Goal: Task Accomplishment & Management: Manage account settings

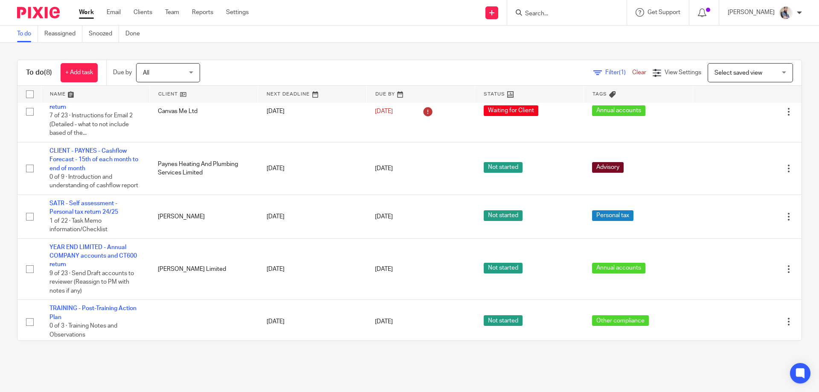
scroll to position [191, 0]
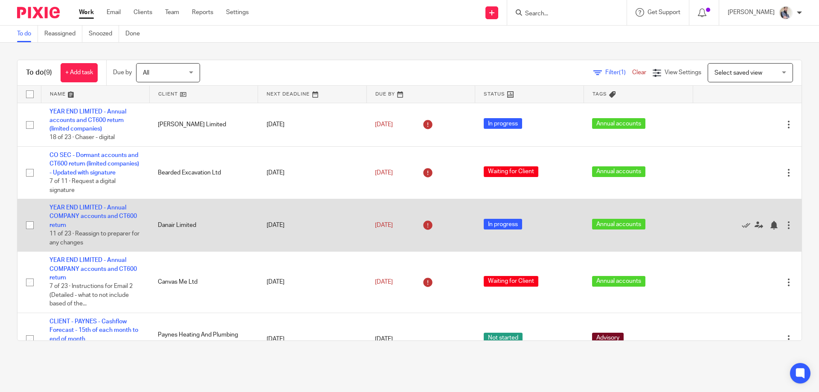
scroll to position [222, 0]
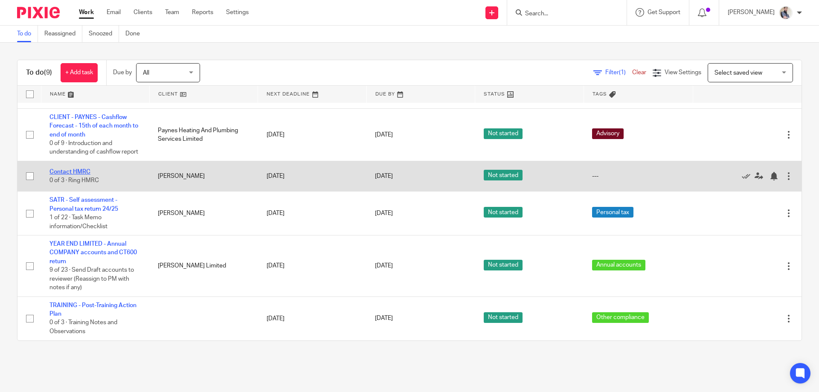
click at [70, 174] on link "Contact HMRC" at bounding box center [69, 172] width 41 height 6
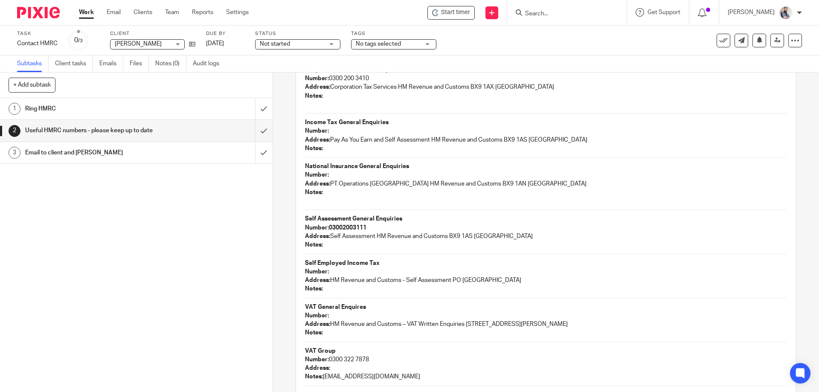
scroll to position [608, 0]
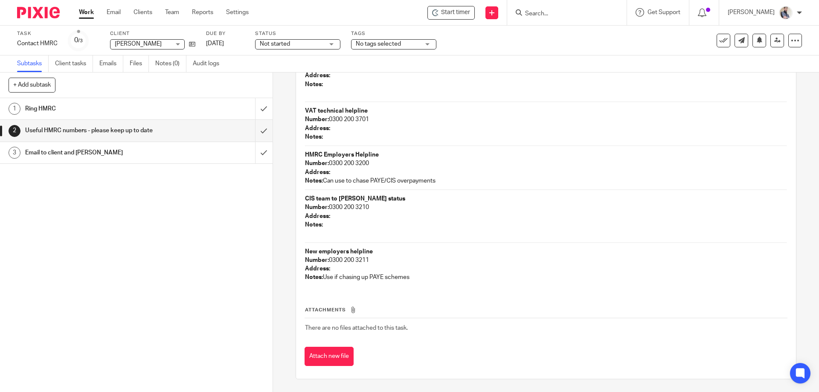
click at [562, 12] on input "Search" at bounding box center [562, 14] width 77 height 8
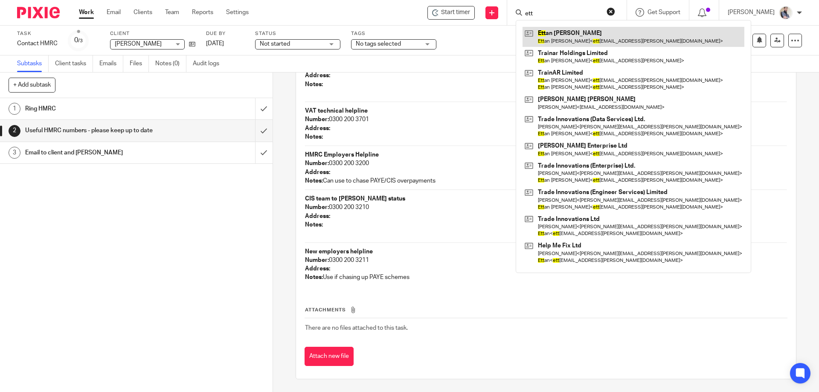
type input "ett"
click at [571, 38] on link at bounding box center [634, 37] width 222 height 20
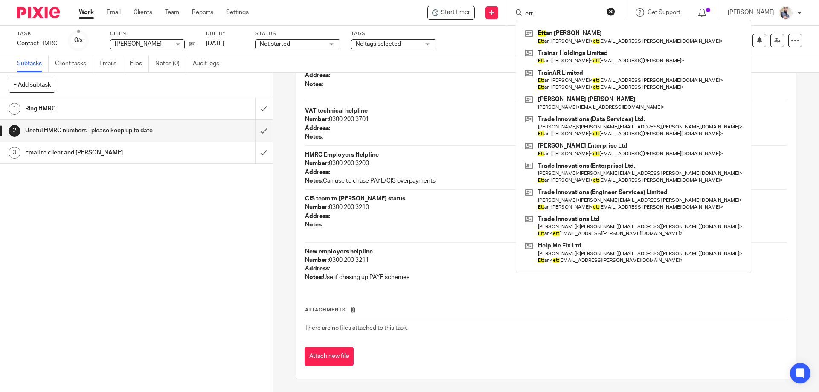
click at [150, 259] on div "1 Ring HMRC 2 Useful HMRC numbers - please keep up to date 3 Email to client an…" at bounding box center [136, 245] width 273 height 294
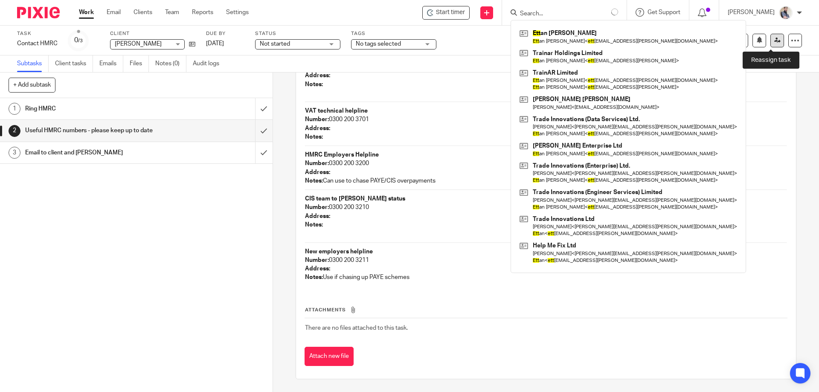
click at [771, 45] on link at bounding box center [778, 41] width 14 height 14
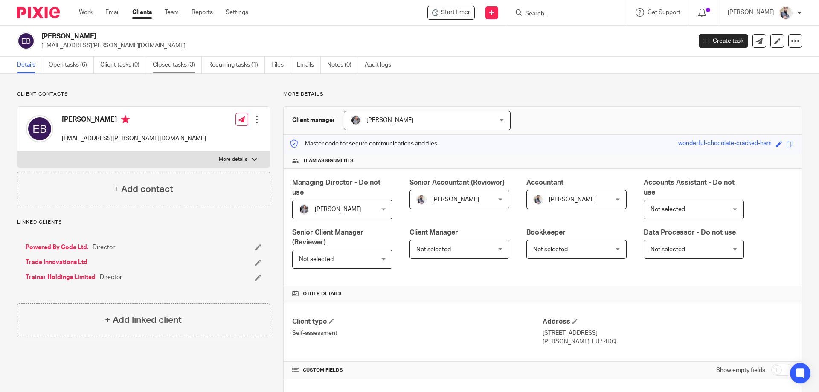
click at [178, 65] on link "Closed tasks (3)" at bounding box center [177, 65] width 49 height 17
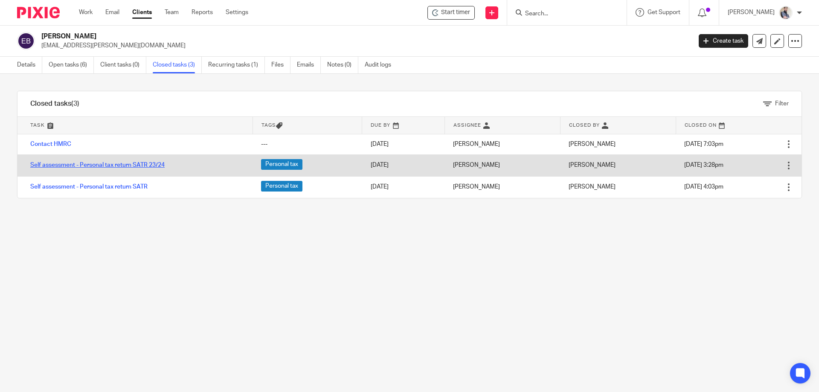
click at [93, 167] on link "Self assessment - Personal tax return SATR 23/24" at bounding box center [97, 165] width 134 height 6
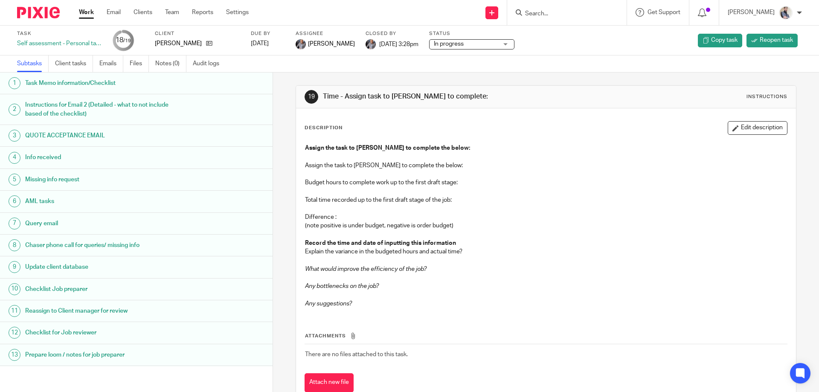
click at [117, 59] on link "Emails" at bounding box center [111, 63] width 24 height 17
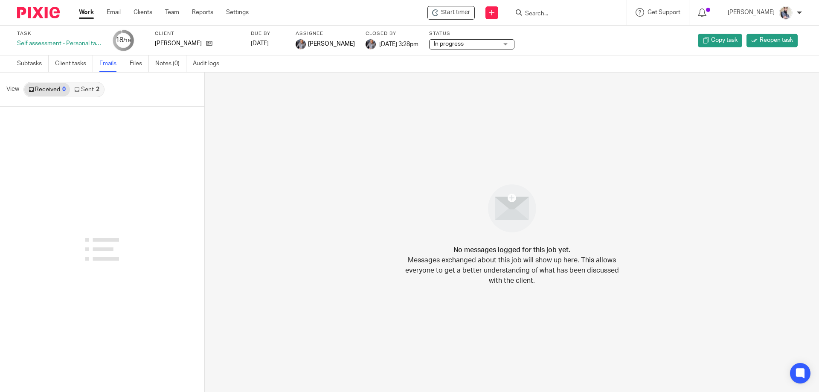
click at [77, 91] on icon at bounding box center [76, 89] width 5 height 5
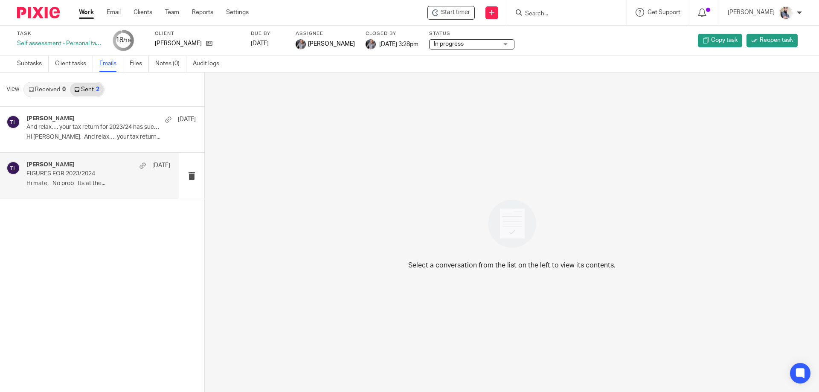
click at [80, 184] on p "Hi mate, No prob Its at the..." at bounding box center [98, 183] width 144 height 7
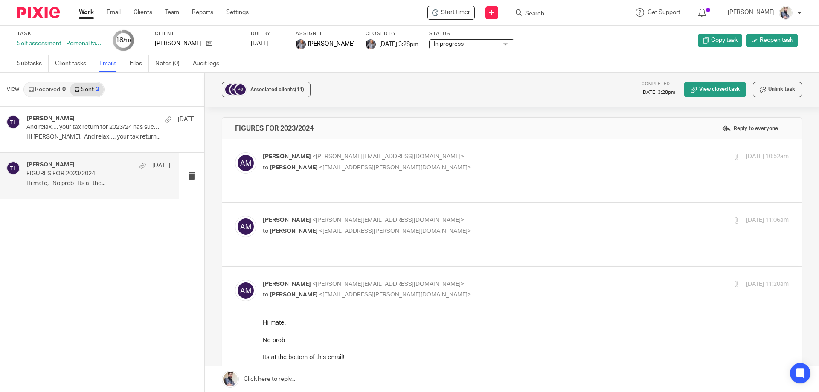
click at [301, 172] on p "to Ettan Bazil <ettan.bazil@tradeinnovations.group>" at bounding box center [438, 167] width 351 height 9
checkbox input "true"
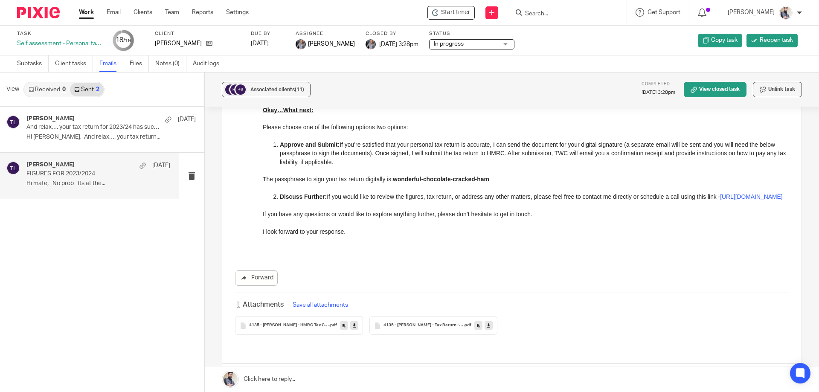
scroll to position [626, 0]
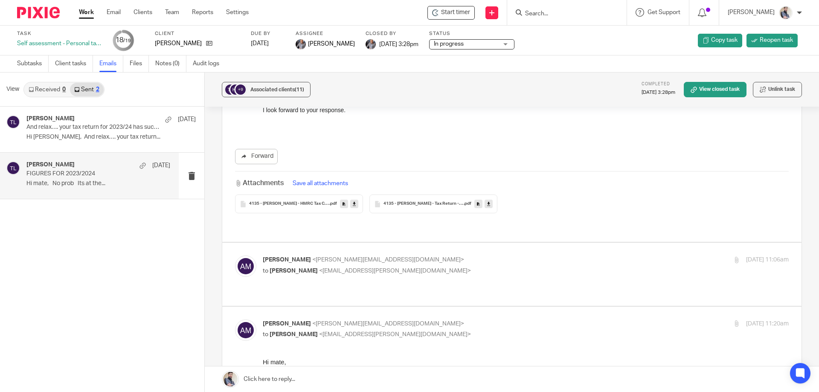
click at [345, 268] on span "<ettan.bazil@tradeinnovations.group>" at bounding box center [395, 271] width 152 height 6
checkbox input "true"
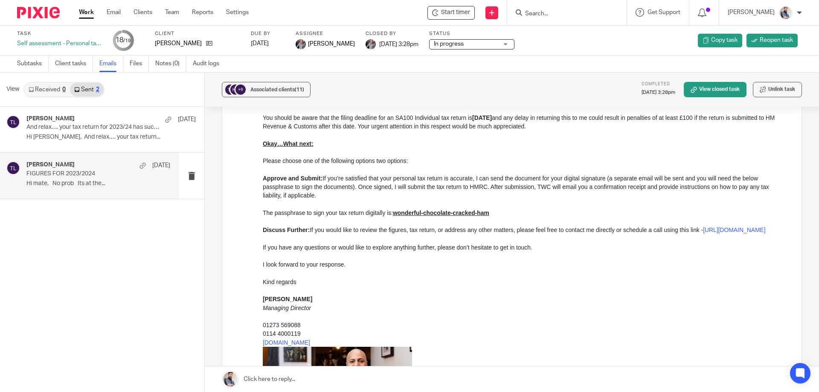
scroll to position [1764, 0]
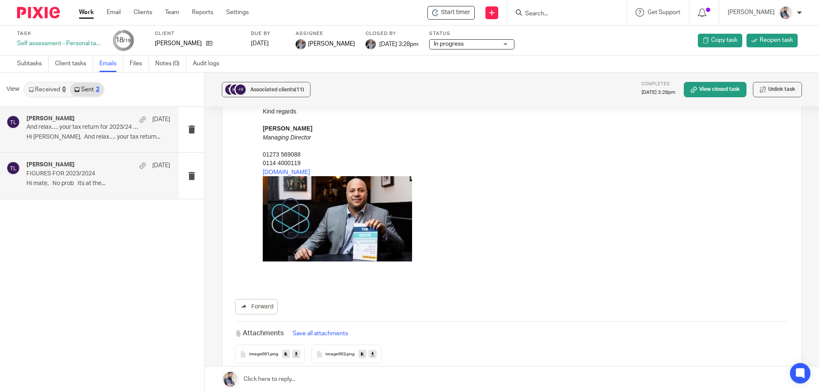
click at [72, 127] on p "And relax…. your tax return for 2023/24 has successfully been submitted" at bounding box center [83, 127] width 115 height 7
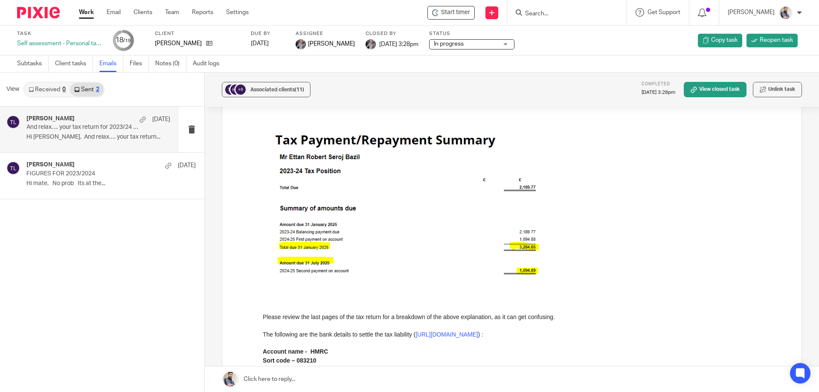
scroll to position [285, 0]
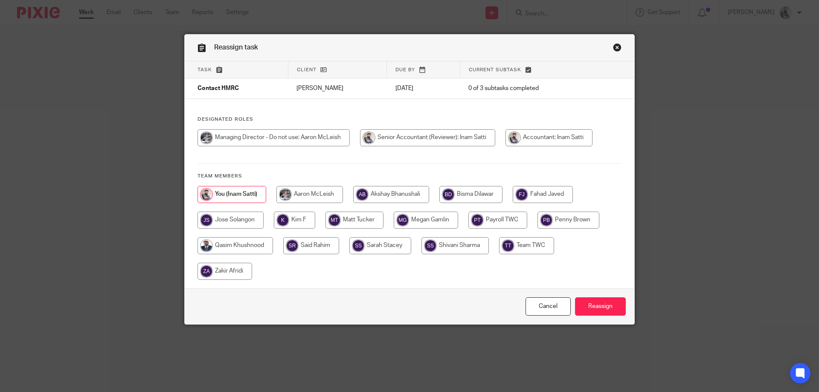
click at [230, 245] on input "radio" at bounding box center [236, 245] width 76 height 17
radio input "true"
click at [585, 306] on input "Reassign" at bounding box center [600, 306] width 51 height 18
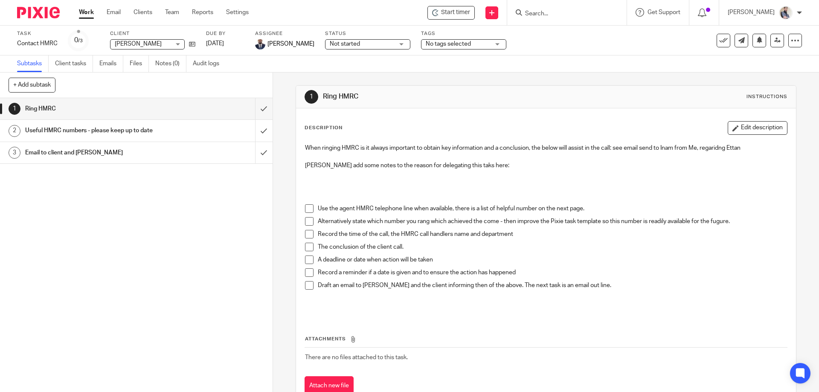
click at [578, 18] on div at bounding box center [566, 12] width 119 height 25
click at [578, 9] on form at bounding box center [569, 12] width 91 height 11
click at [553, 19] on div at bounding box center [566, 12] width 119 height 25
click at [553, 15] on input "Search" at bounding box center [562, 14] width 77 height 8
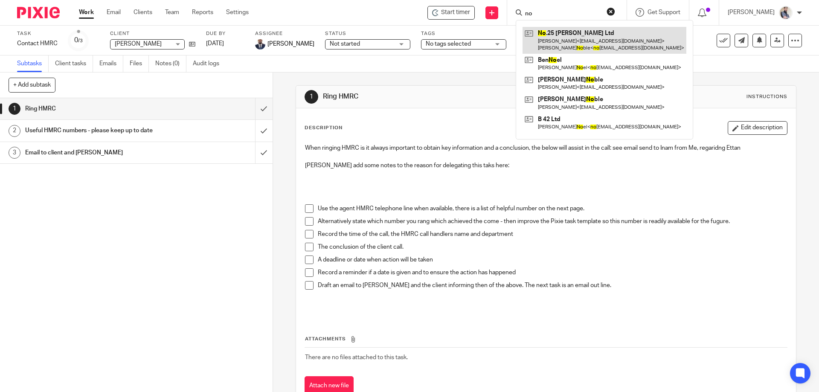
type input "no"
click at [573, 36] on link at bounding box center [605, 40] width 164 height 26
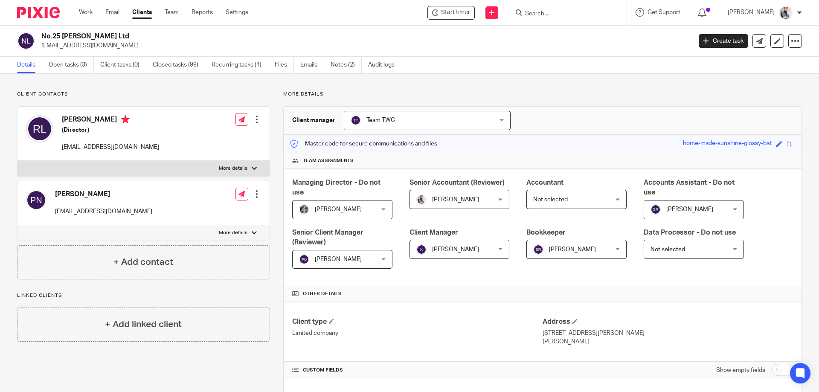
click at [76, 67] on link "Open tasks (3)" at bounding box center [71, 65] width 45 height 17
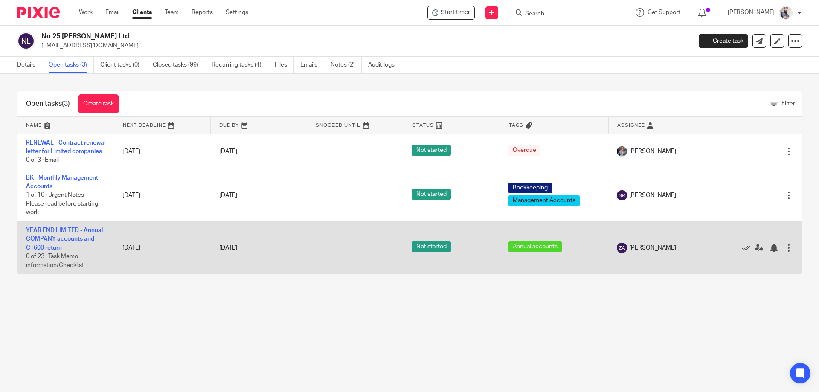
click at [56, 244] on td "YEAR END LIMITED - Annual COMPANY accounts and CT600 return 0 of 23 · Task Memo…" at bounding box center [65, 248] width 96 height 52
click at [56, 250] on link "YEAR END LIMITED - Annual COMPANY accounts and CT600 return" at bounding box center [64, 238] width 77 height 23
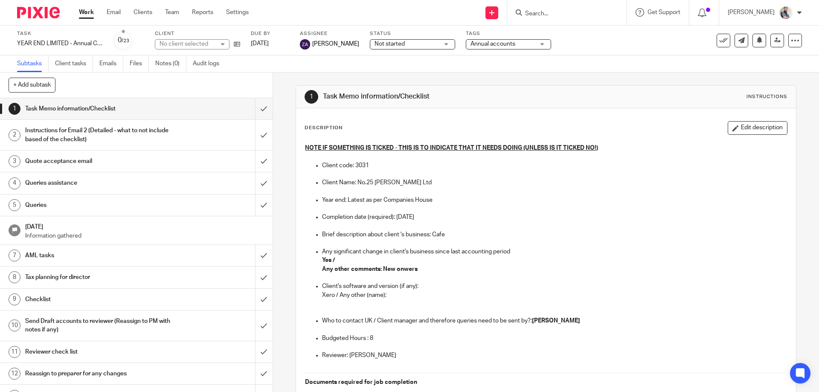
click at [217, 64] on link "Audit logs" at bounding box center [209, 63] width 33 height 17
